Goal: Information Seeking & Learning: Learn about a topic

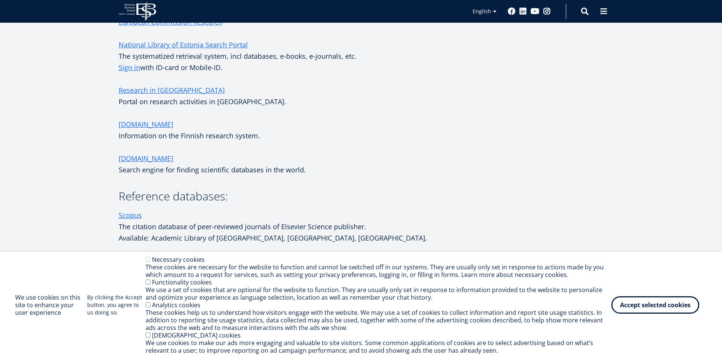
scroll to position [341, 0]
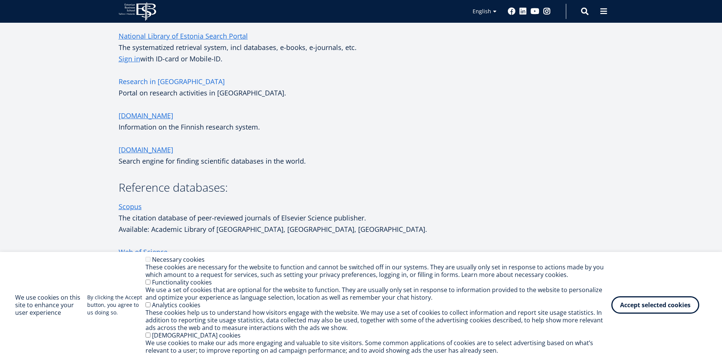
click at [170, 79] on link "Research in Estonia" at bounding box center [172, 81] width 106 height 11
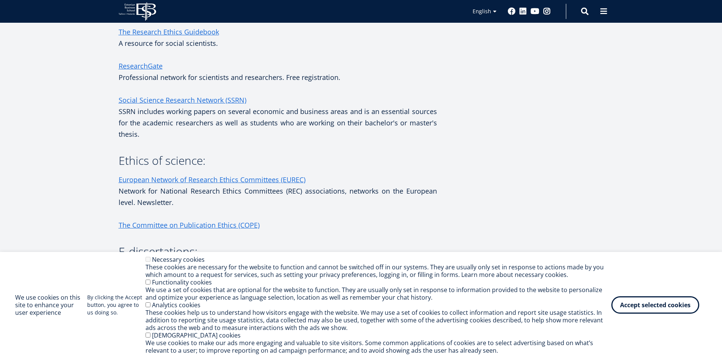
scroll to position [795, 0]
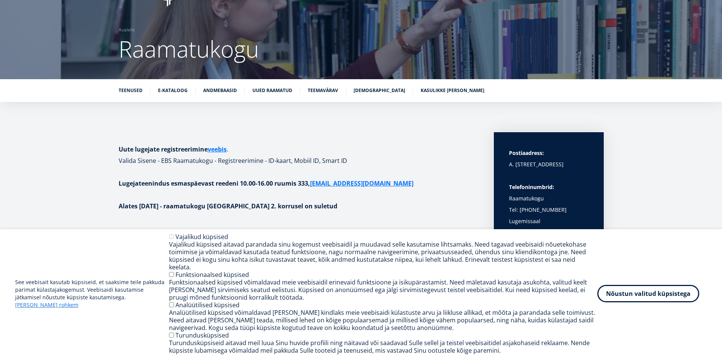
scroll to position [114, 0]
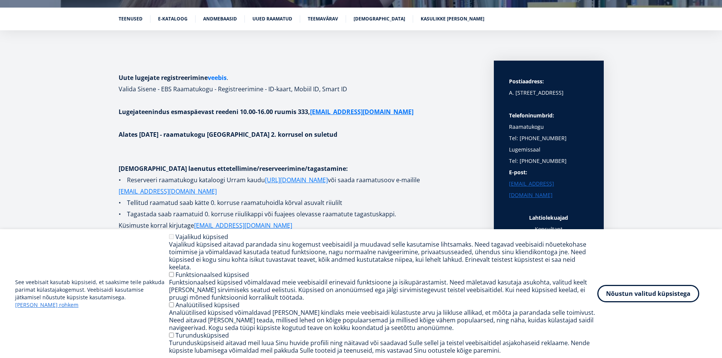
click at [223, 78] on link "veebis" at bounding box center [217, 77] width 19 height 11
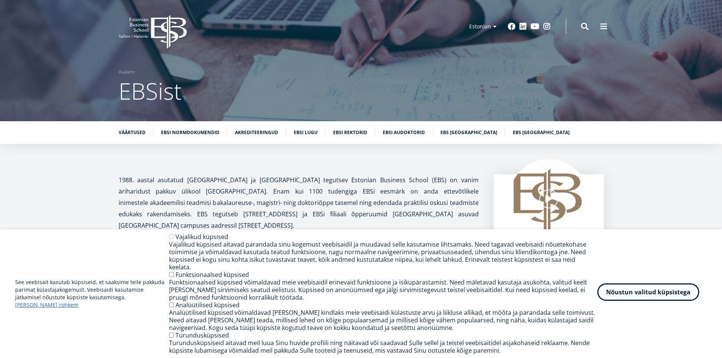
click at [654, 288] on button "Nõustun valitud küpsistega" at bounding box center [648, 291] width 102 height 17
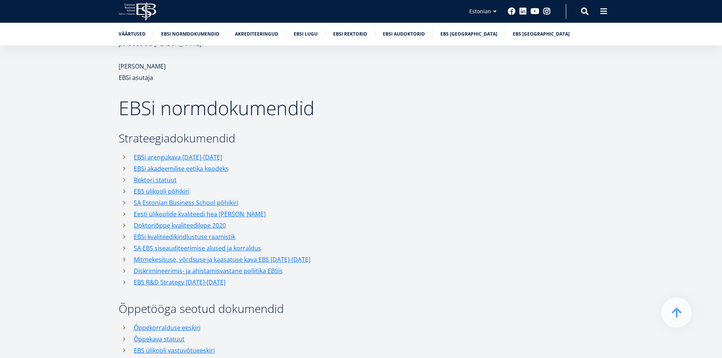
scroll to position [1023, 0]
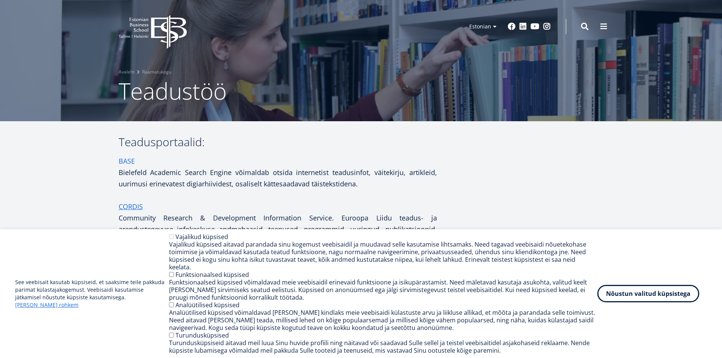
click at [127, 163] on link "BASE" at bounding box center [127, 160] width 16 height 11
